Goal: Information Seeking & Learning: Learn about a topic

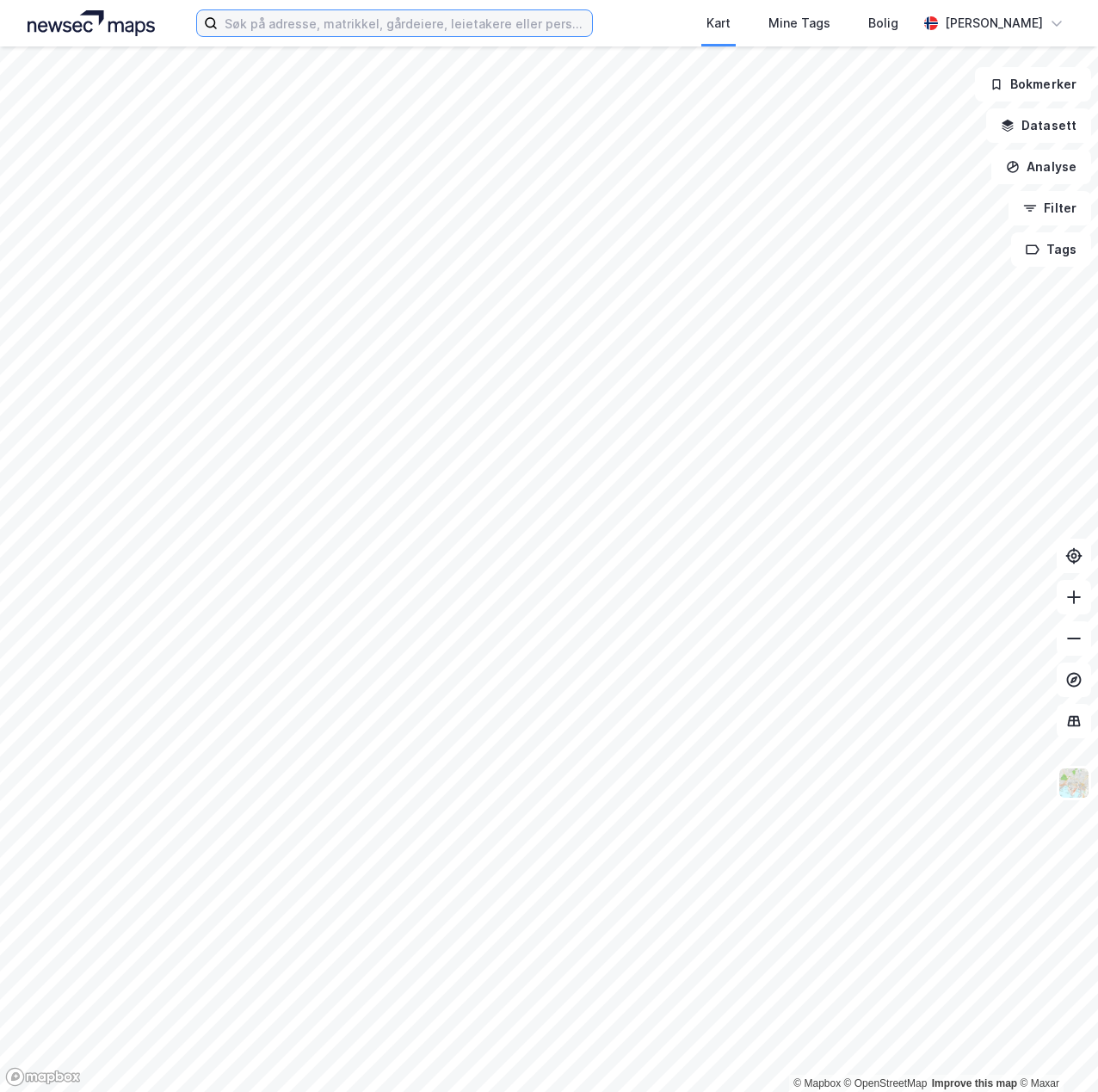
click at [257, 27] on input at bounding box center [405, 23] width 375 height 26
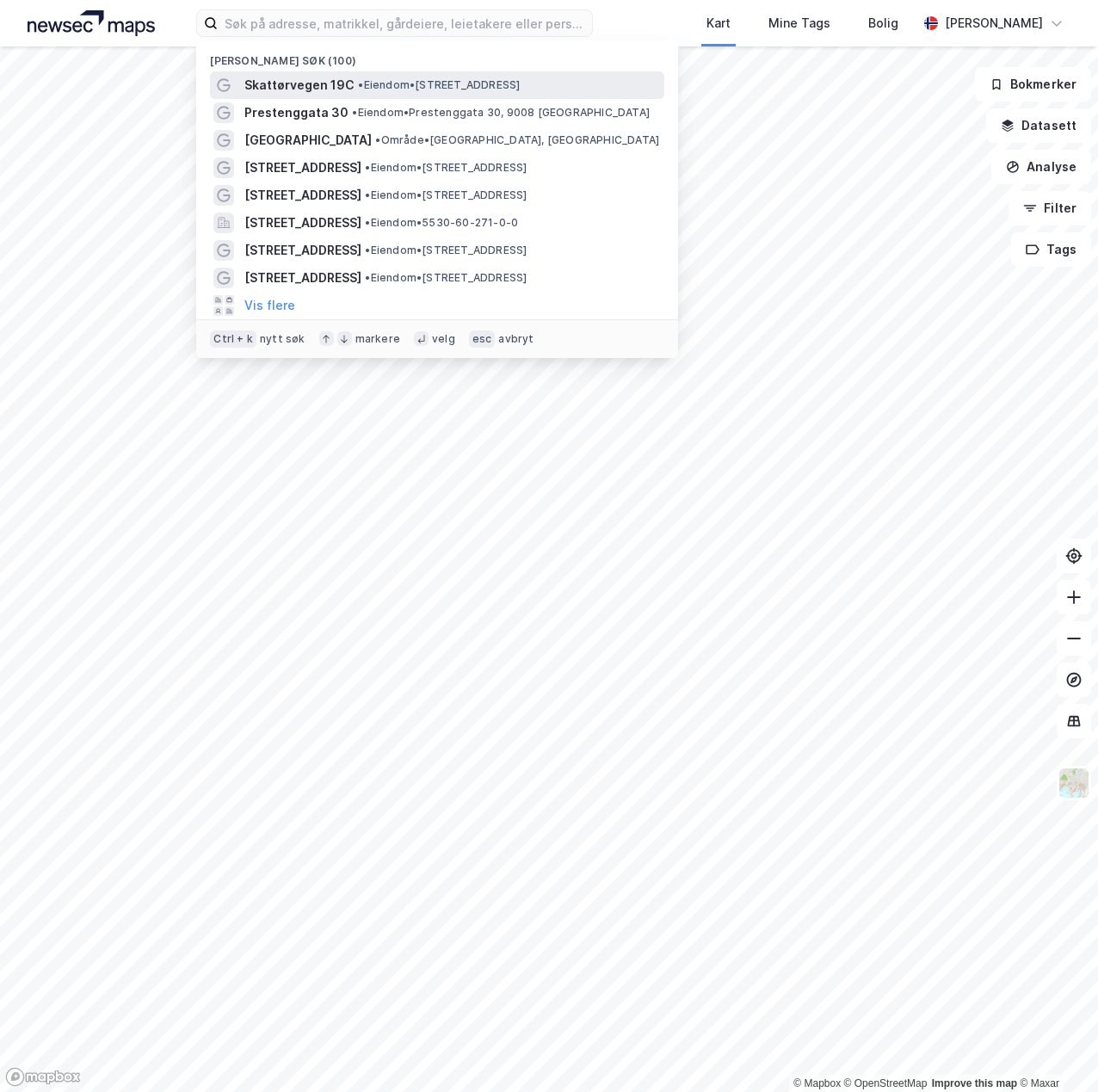
click at [345, 78] on span "Skattørvegen 19C" at bounding box center [299, 85] width 110 height 21
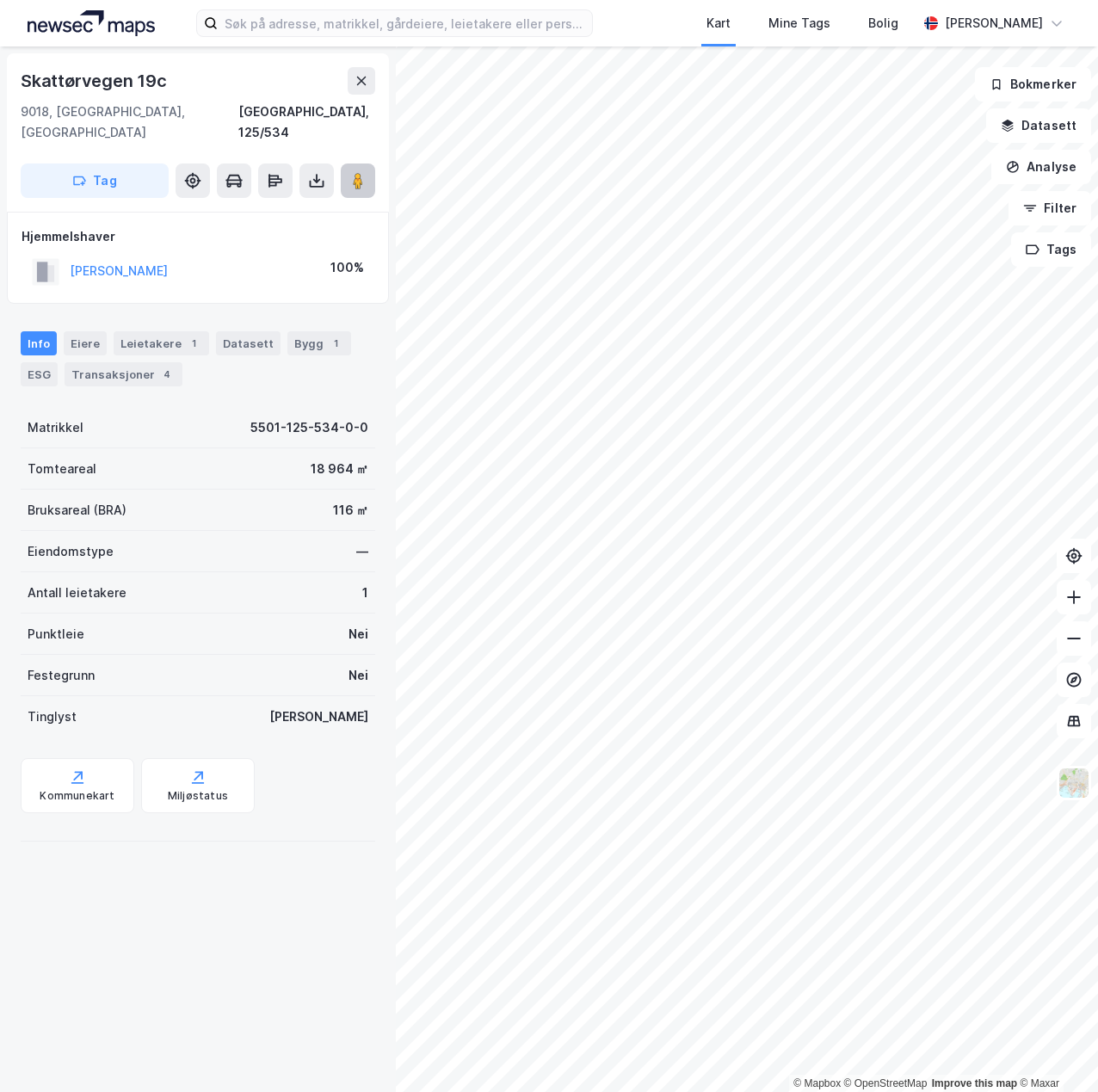
click at [366, 164] on button at bounding box center [358, 181] width 35 height 35
click at [288, 332] on div "Bygg 1" at bounding box center [320, 344] width 64 height 24
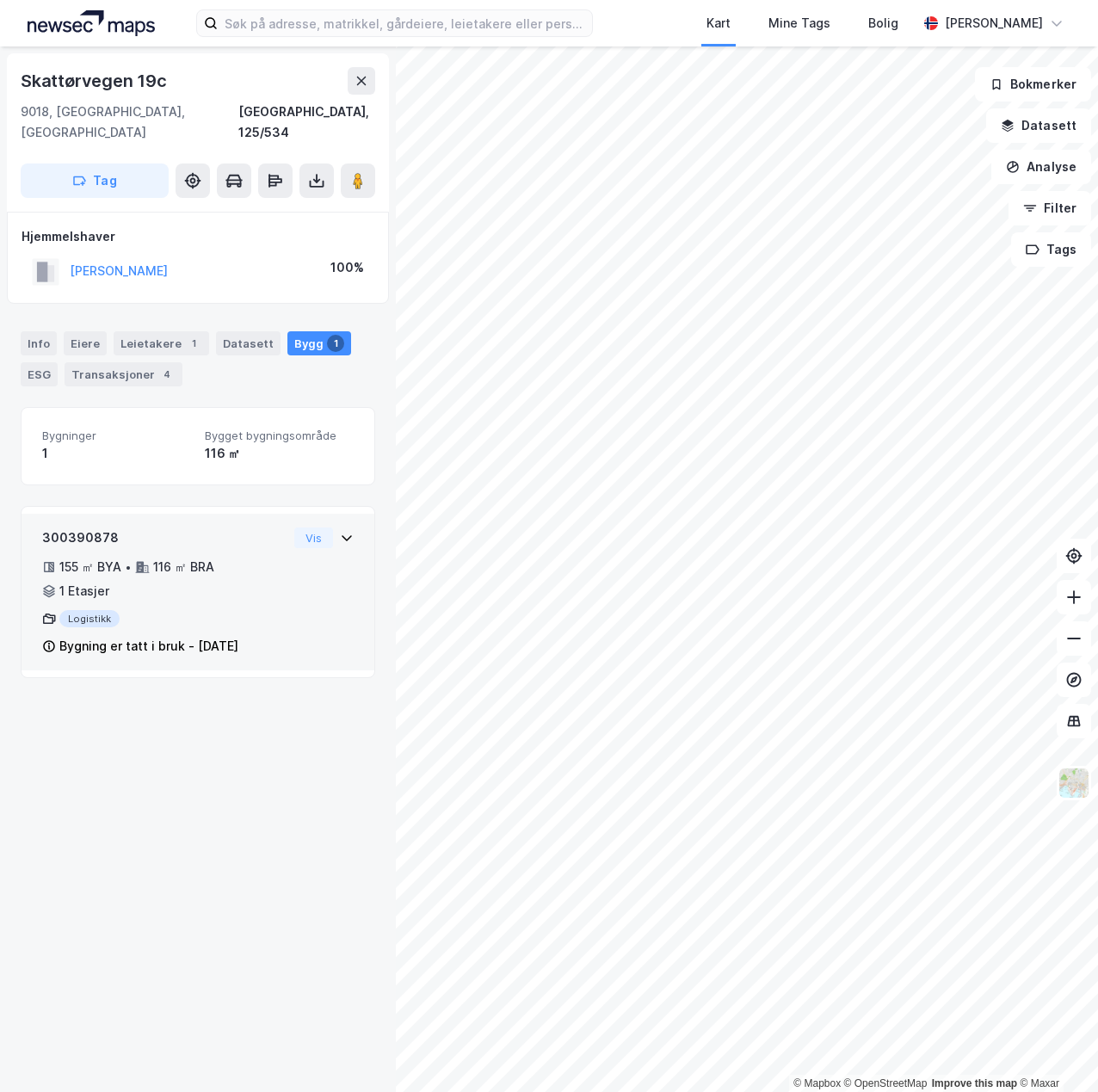
click at [299, 560] on div "300390878 155 ㎡ BYA • 116 ㎡ BRA • 1 Etasjer Logistikk Bygning er tatt i bruk - …" at bounding box center [198, 599] width 311 height 143
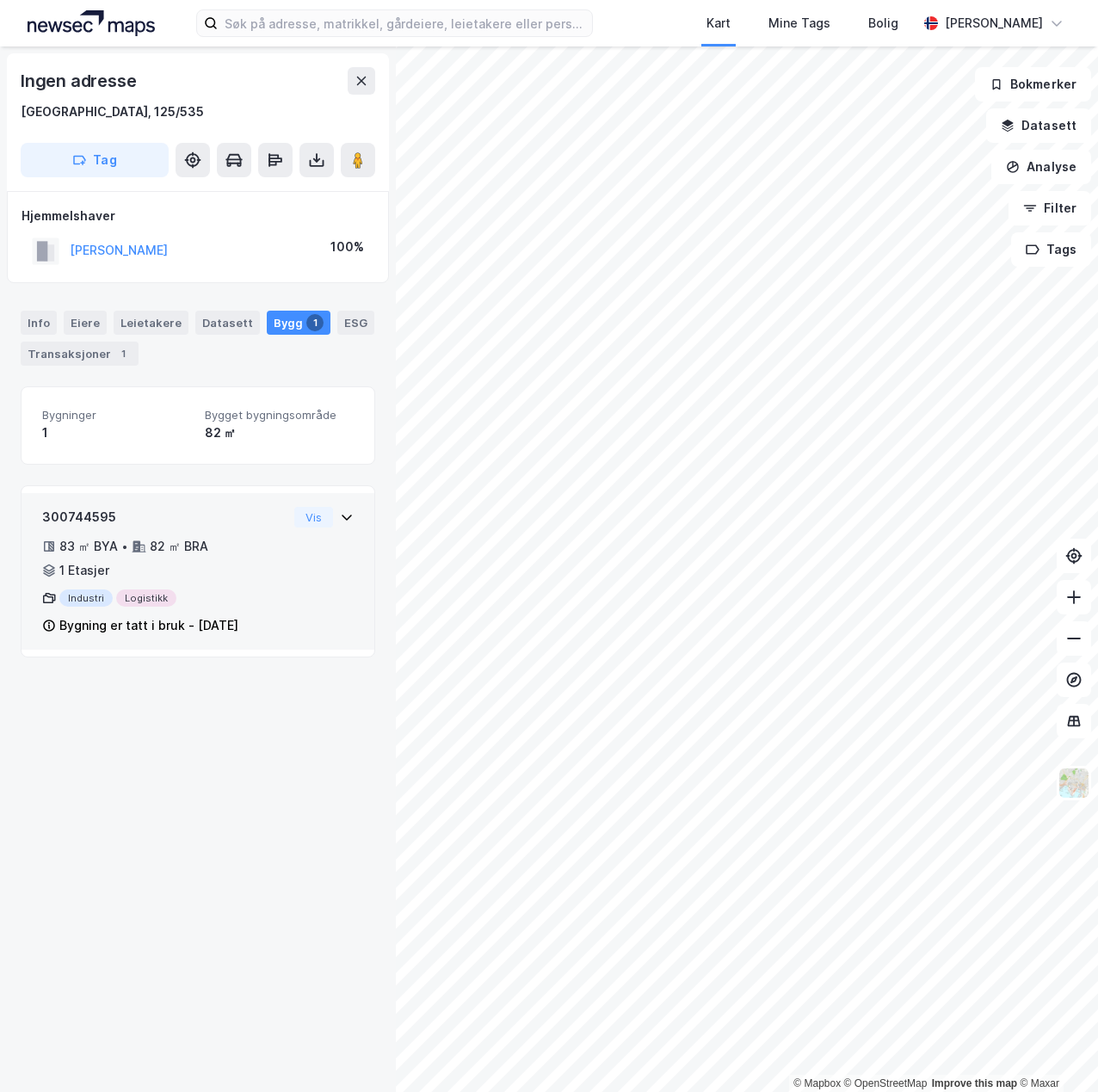
click at [224, 572] on div "83 ㎡ BYA • 82 ㎡ BRA • 1 Etasjer" at bounding box center [165, 558] width 245 height 45
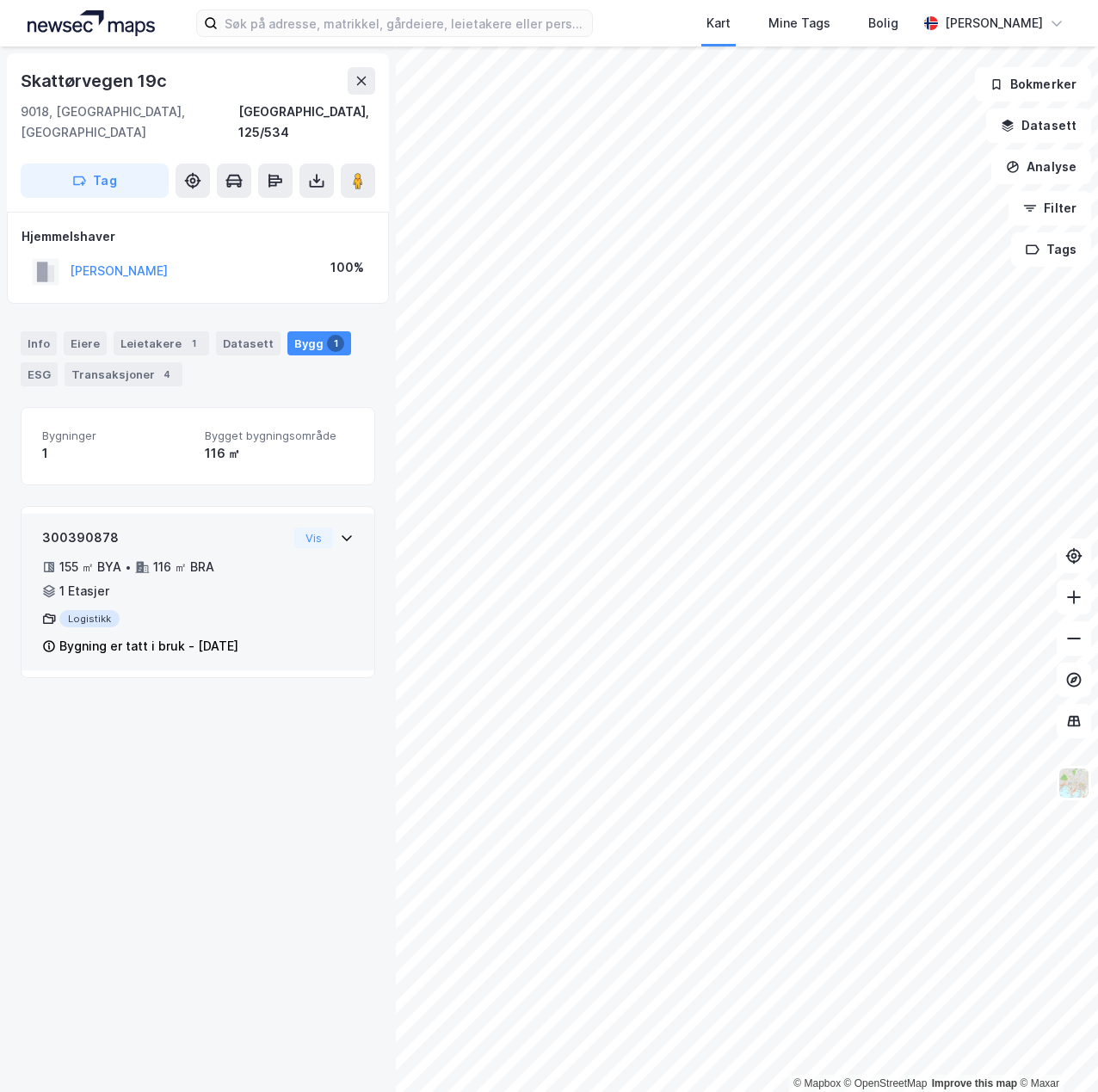
click at [223, 584] on div "300390878 155 ㎡ BYA • 116 ㎡ BRA • 1 Etasjer Logistikk Bygning er tatt i bruk - …" at bounding box center [165, 592] width 245 height 129
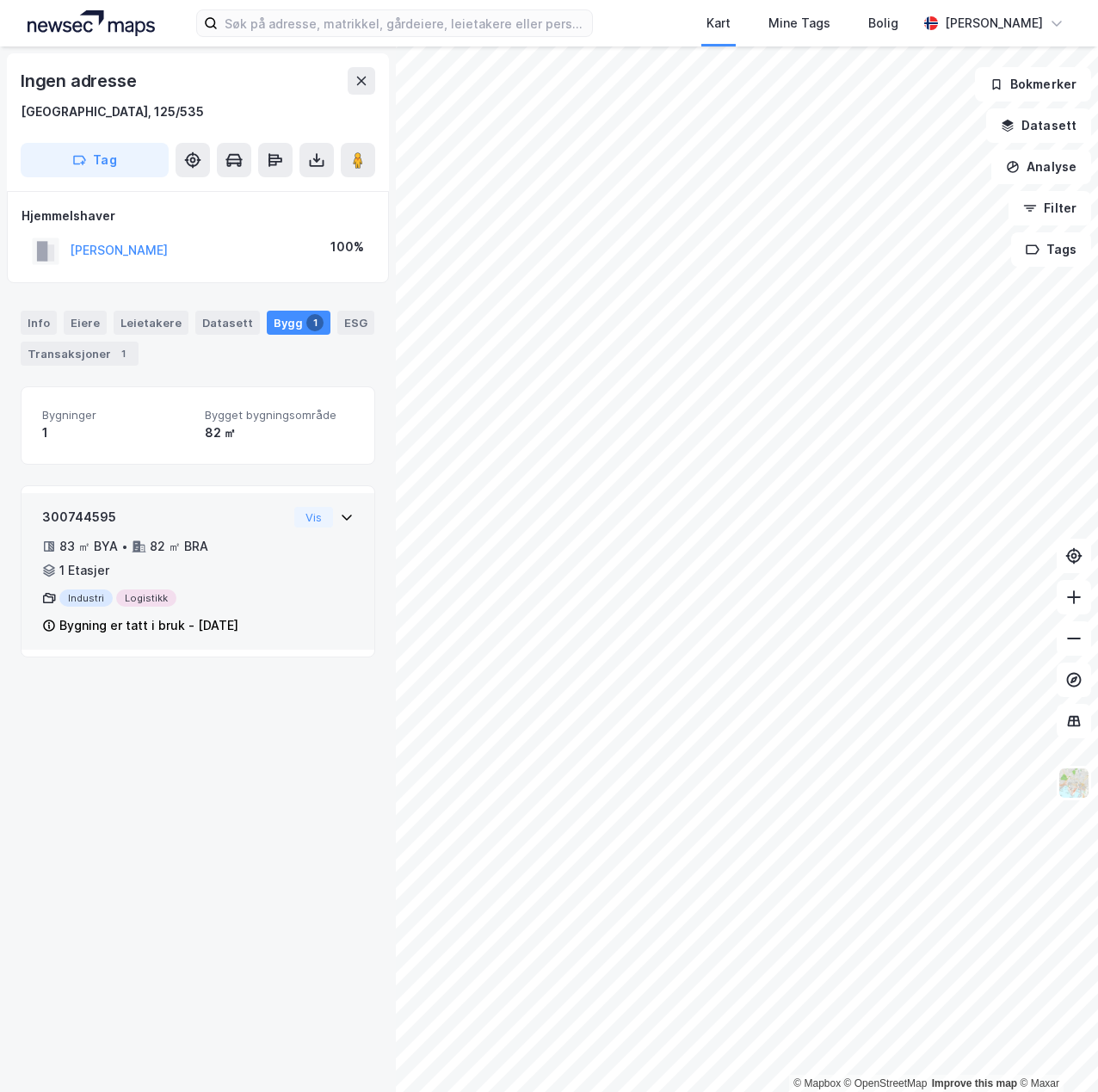
click at [254, 575] on div "83 ㎡ BYA • 82 ㎡ BRA • 1 Etasjer" at bounding box center [165, 558] width 245 height 45
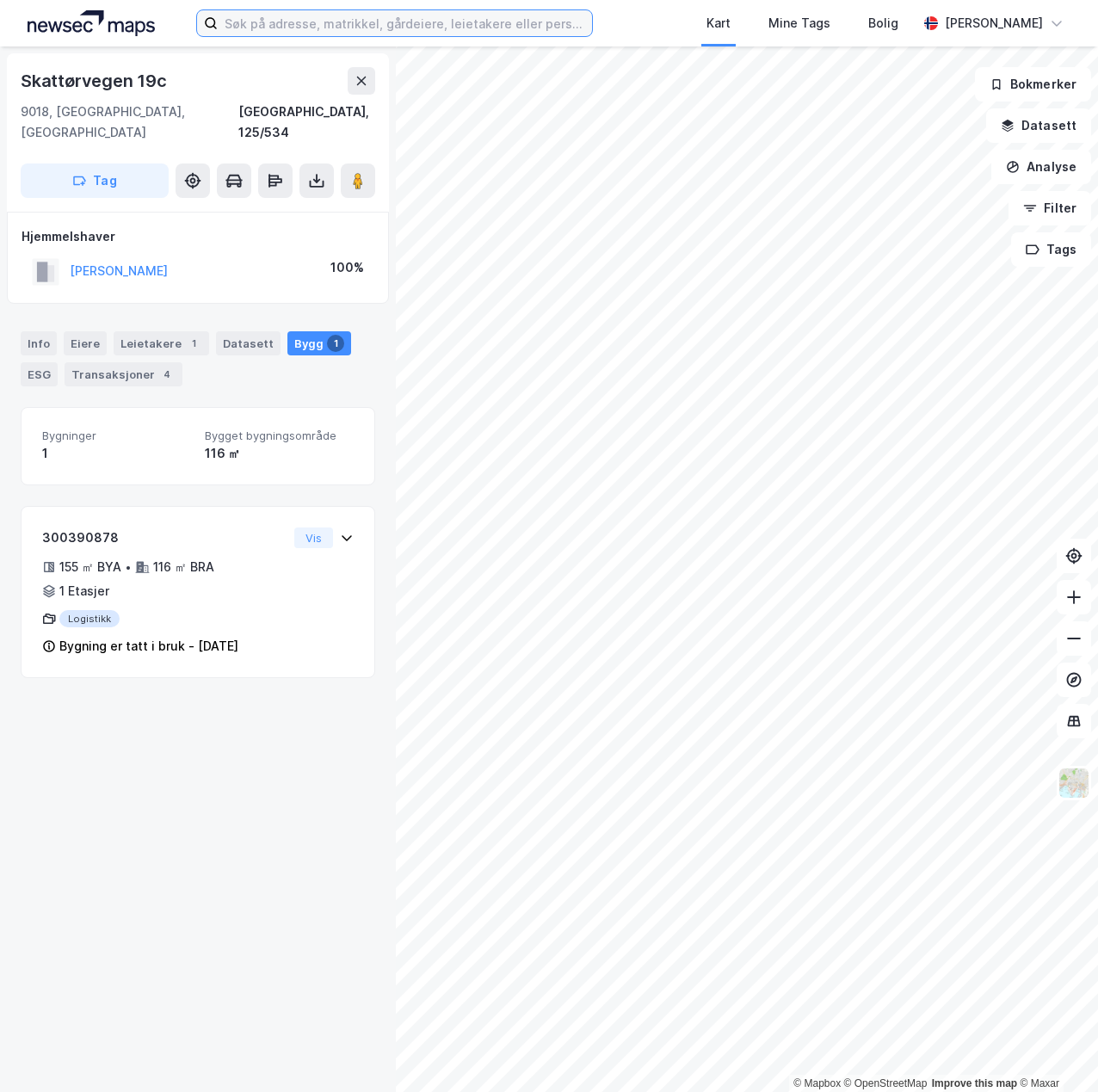
click at [325, 22] on input at bounding box center [405, 23] width 375 height 26
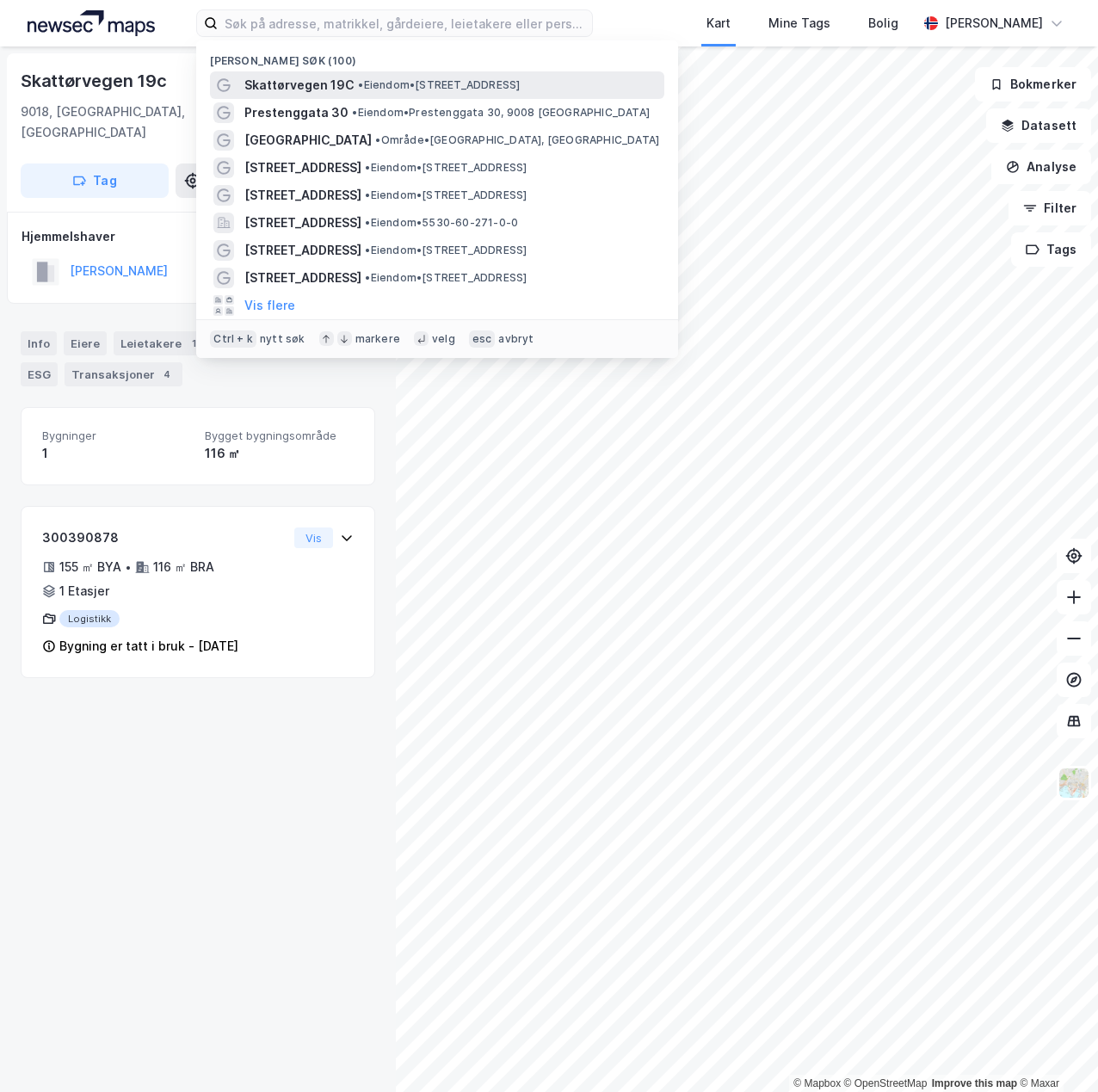
click at [342, 87] on span "Skattørvegen 19C" at bounding box center [299, 85] width 110 height 21
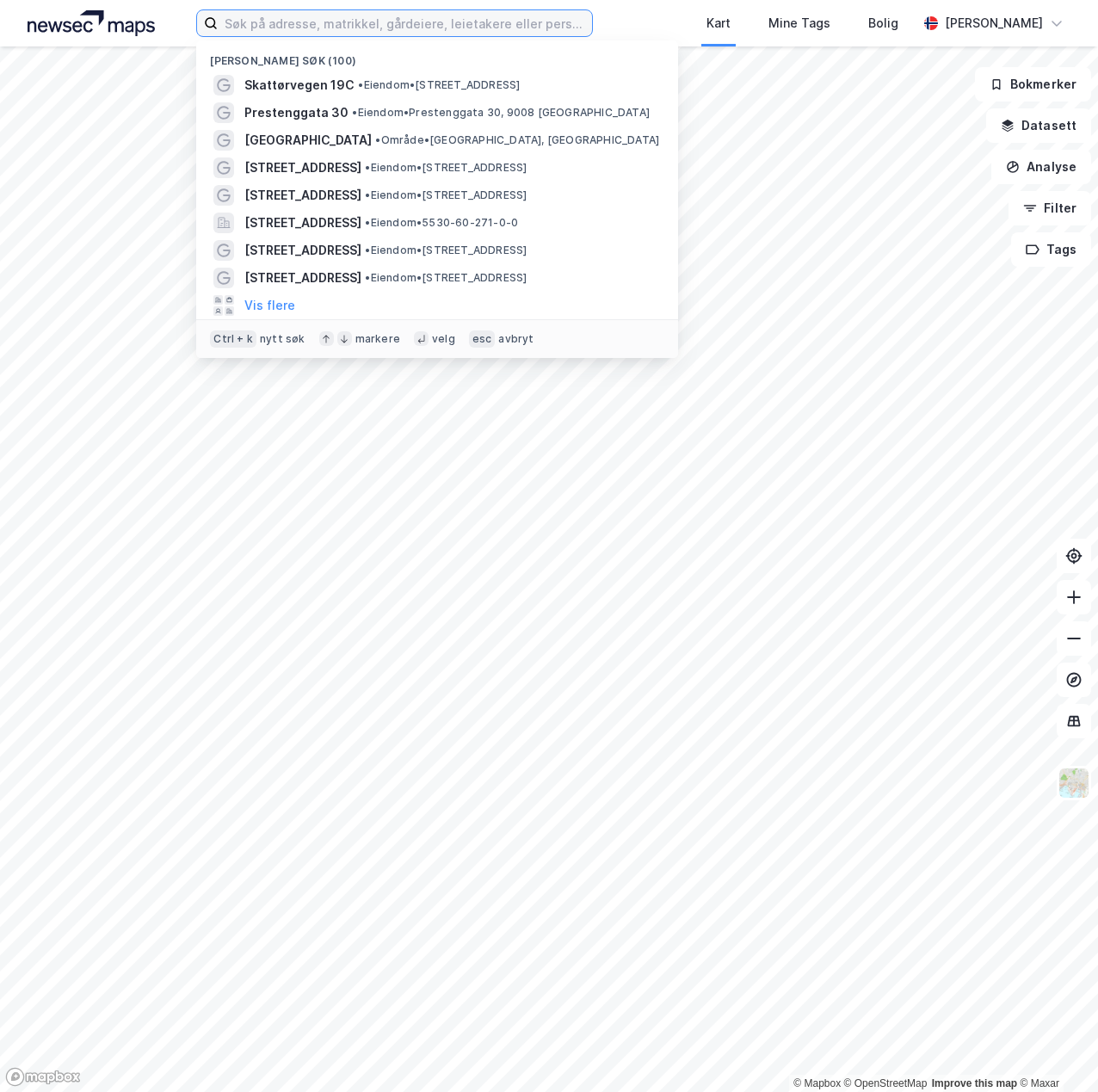
click at [289, 14] on input at bounding box center [405, 23] width 375 height 26
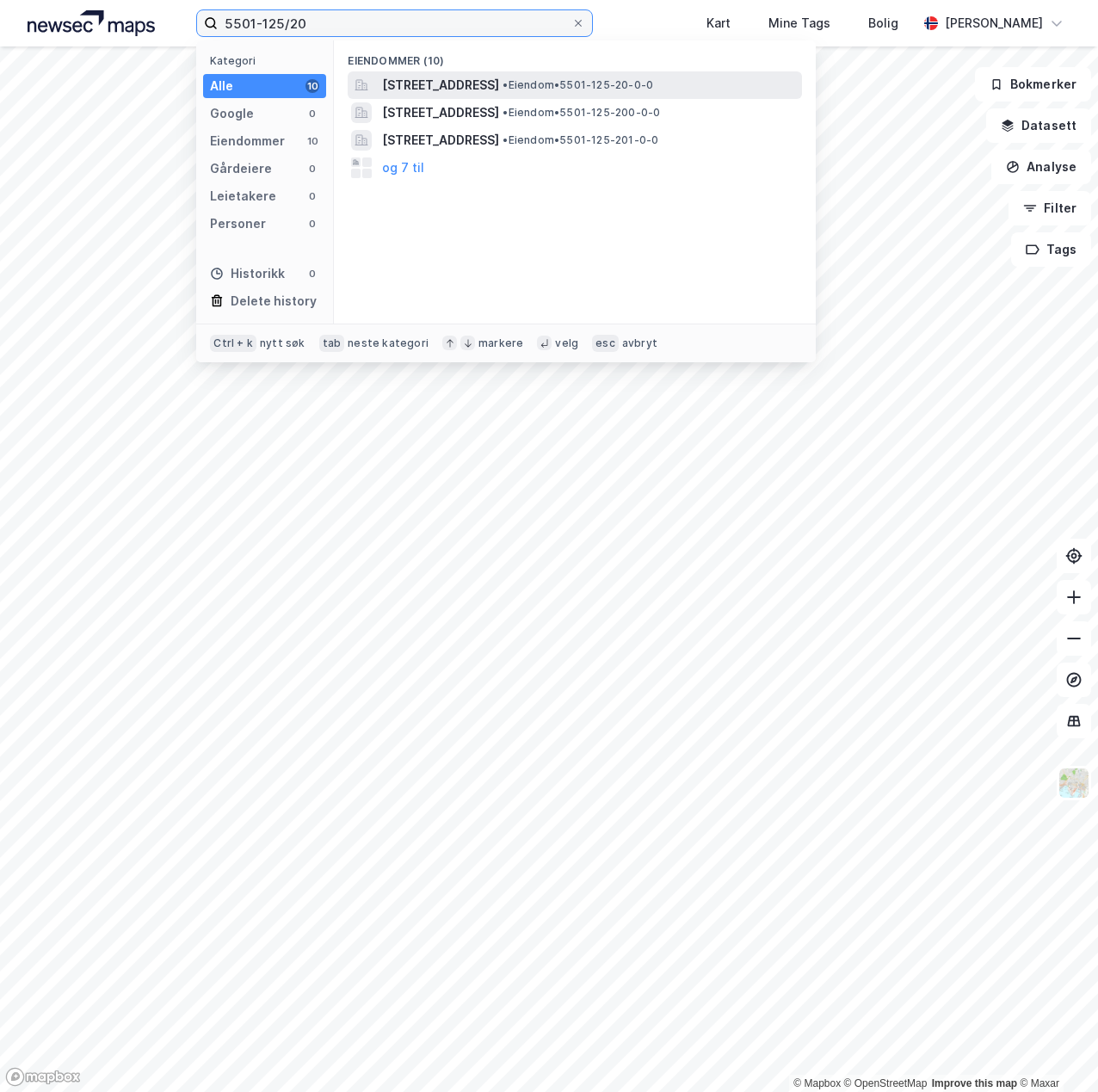
type input "5501-125/20"
click at [484, 87] on span "[STREET_ADDRESS]" at bounding box center [440, 85] width 117 height 21
